Goal: Information Seeking & Learning: Learn about a topic

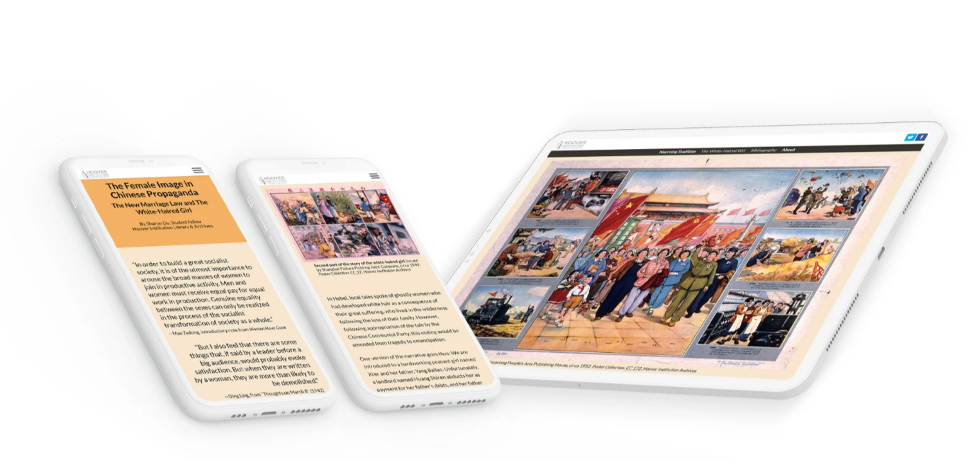
scroll to position [8372, 0]
